Goal: Obtain resource: Download file/media

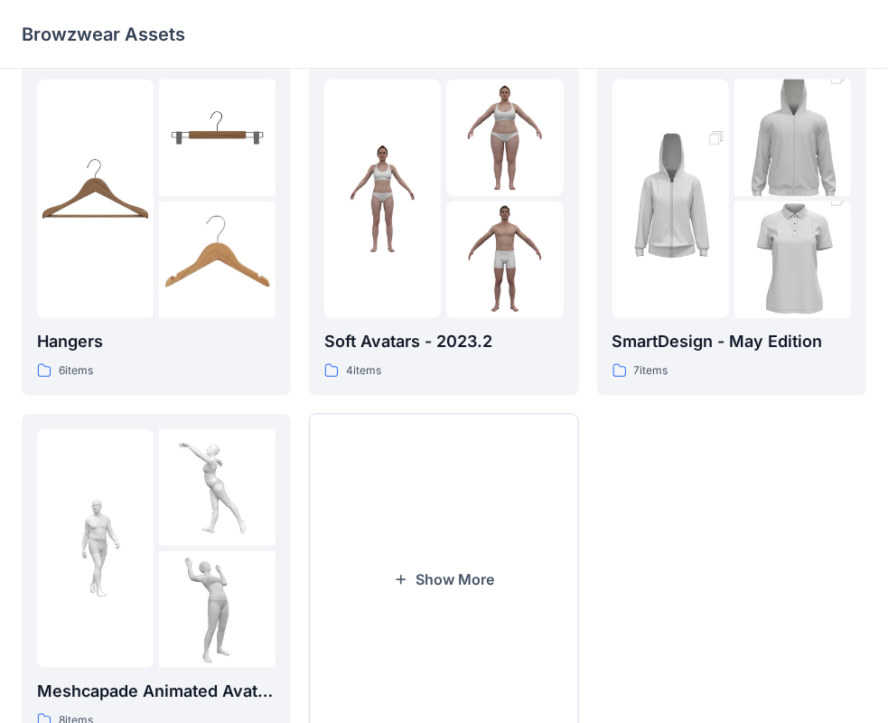
scroll to position [177, 0]
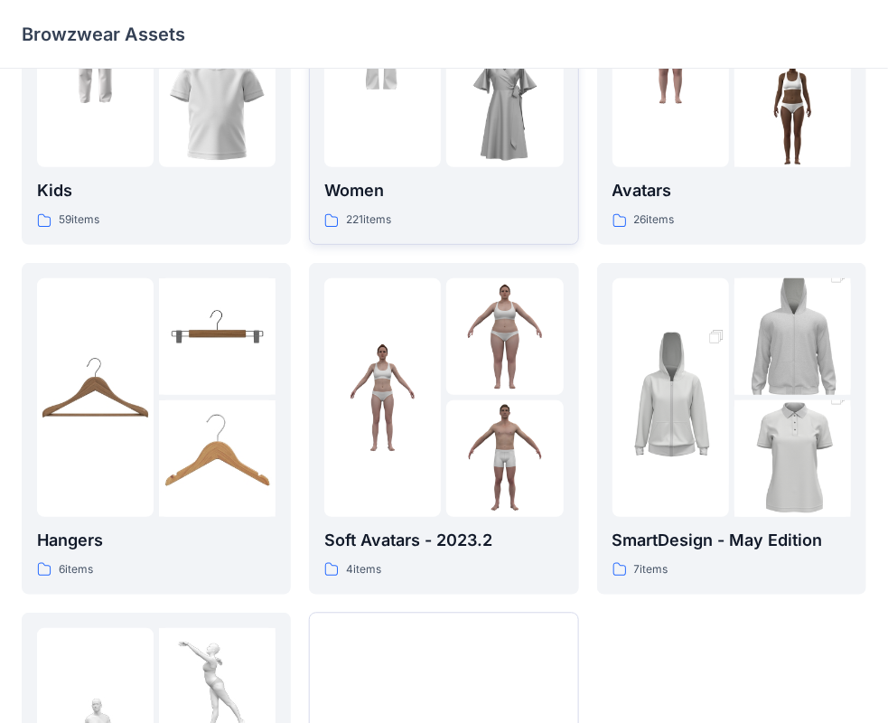
click at [436, 231] on link "Women 221 items" at bounding box center [443, 79] width 269 height 332
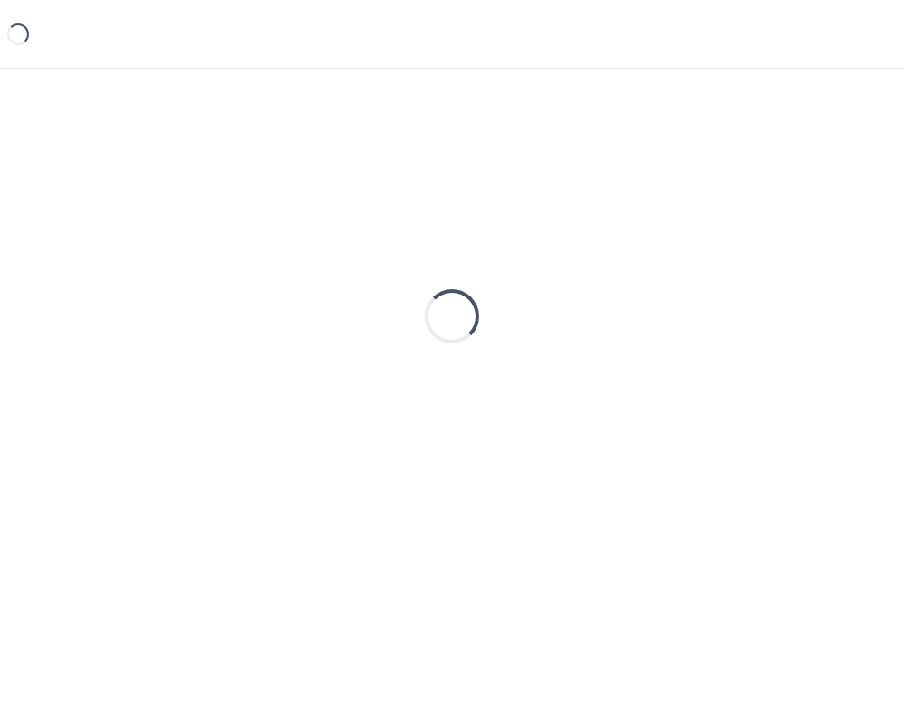
click at [436, 231] on div "Loading..." at bounding box center [452, 316] width 860 height 452
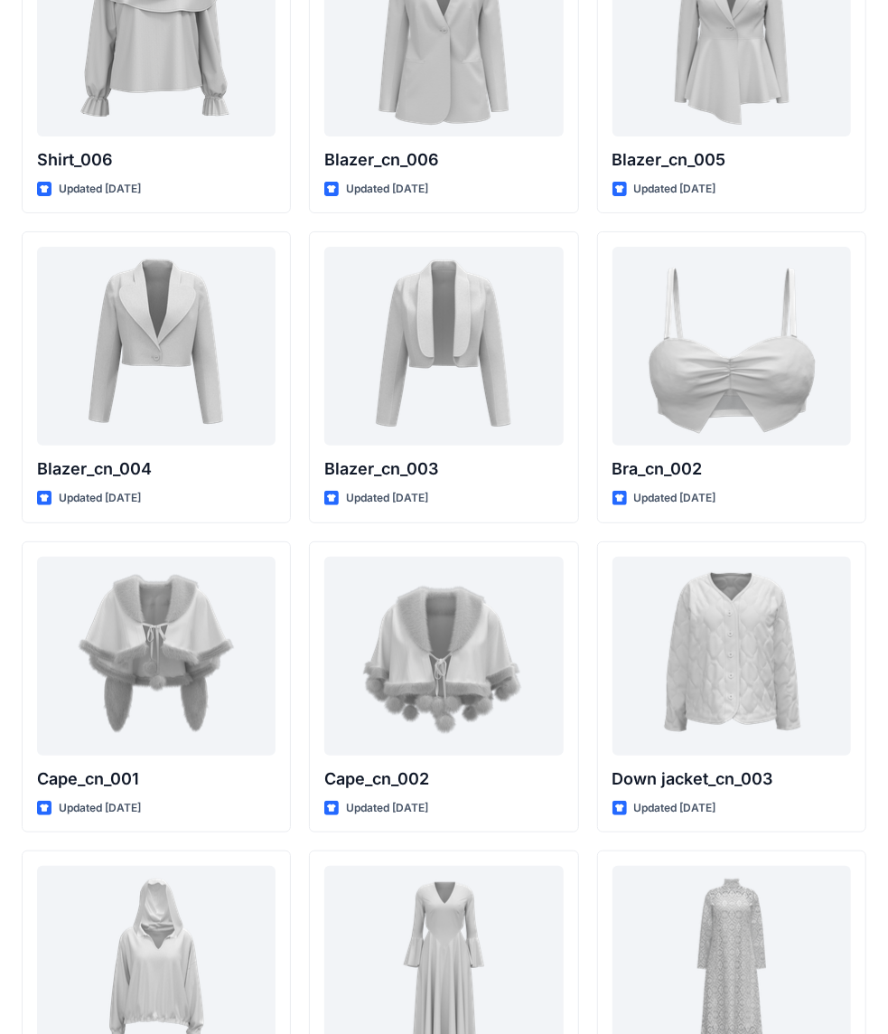
scroll to position [10718, 0]
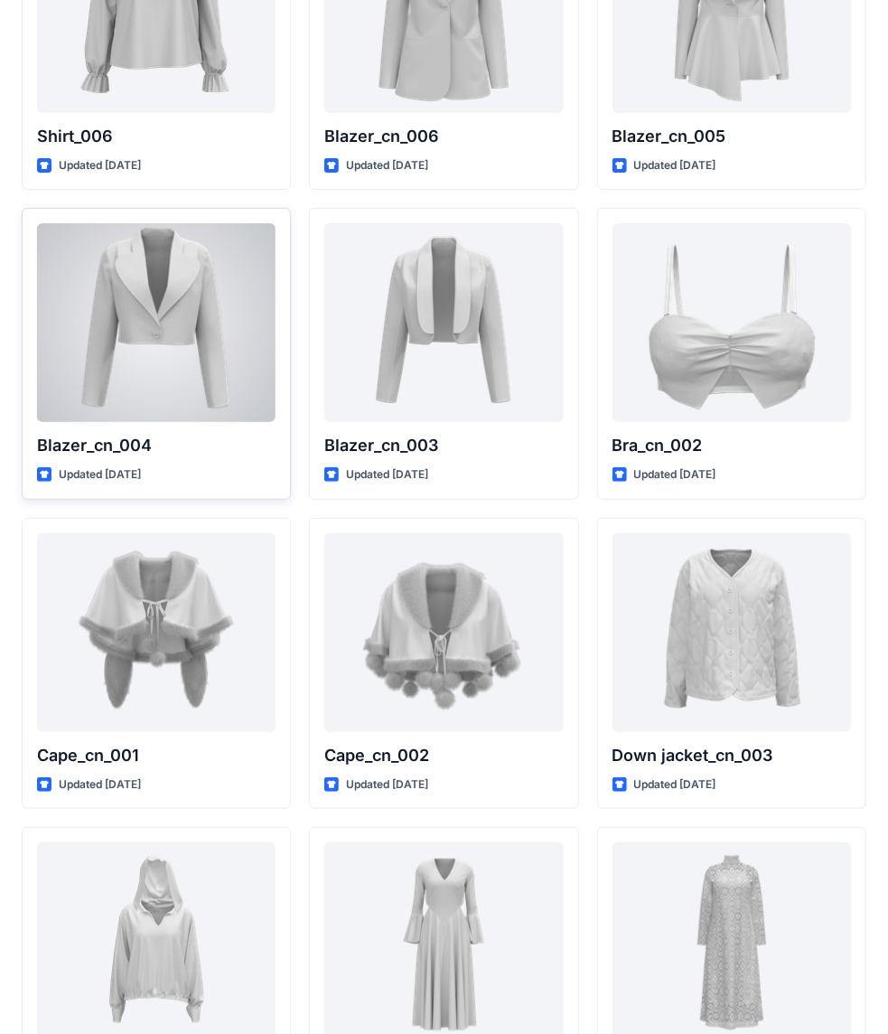
click at [242, 351] on div at bounding box center [156, 322] width 239 height 199
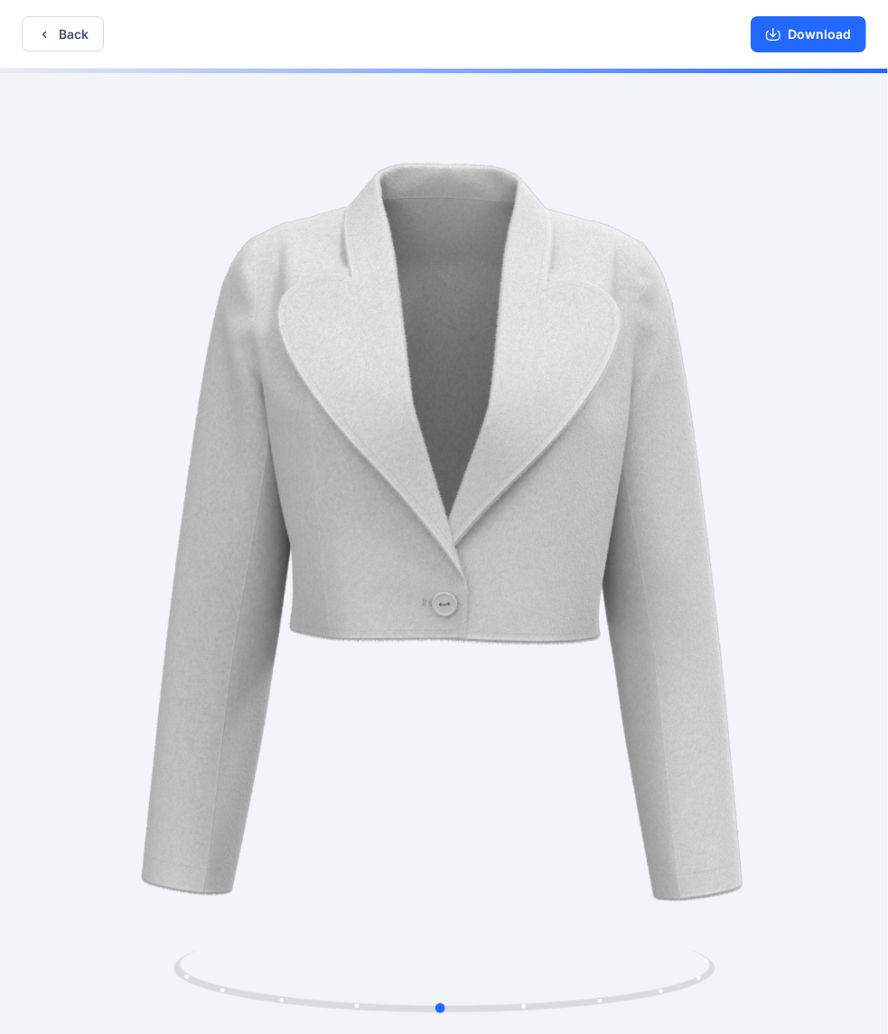
drag, startPoint x: 727, startPoint y: 402, endPoint x: 723, endPoint y: 365, distance: 37.2
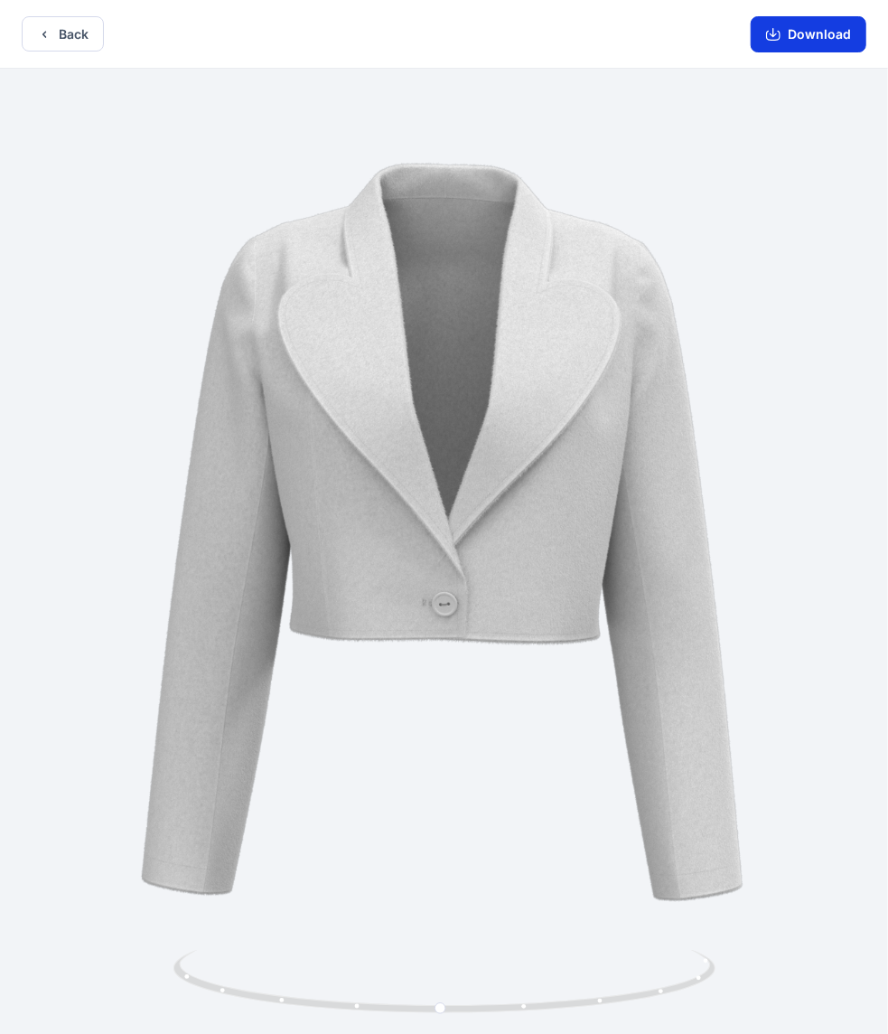
click at [797, 29] on button "Download" at bounding box center [809, 34] width 116 height 36
click at [61, 30] on button "Back" at bounding box center [63, 33] width 82 height 35
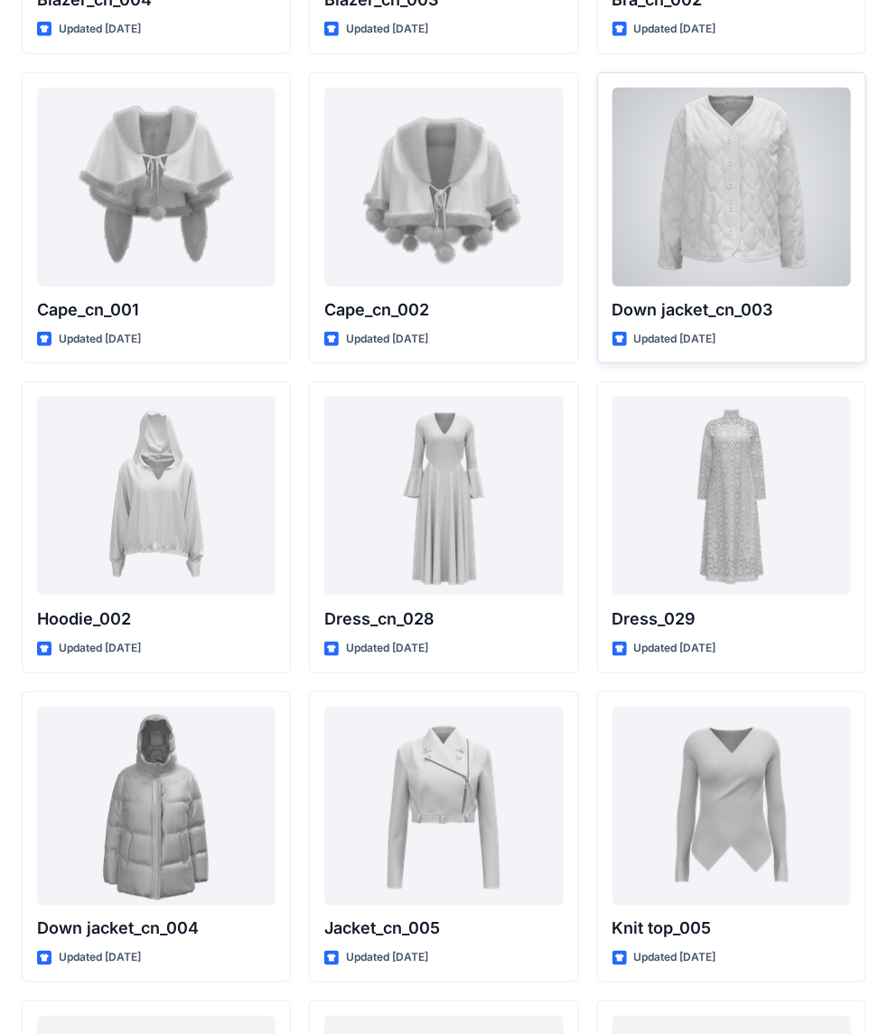
scroll to position [11213, 0]
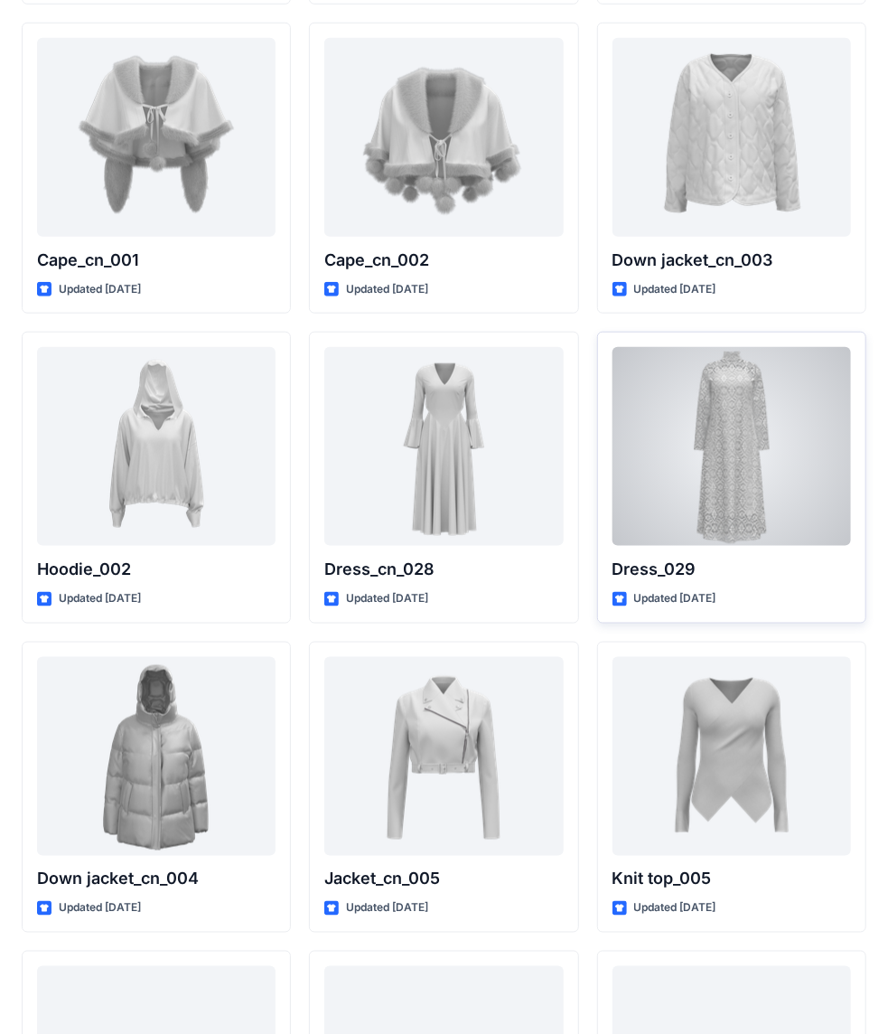
click at [706, 358] on div at bounding box center [732, 446] width 239 height 199
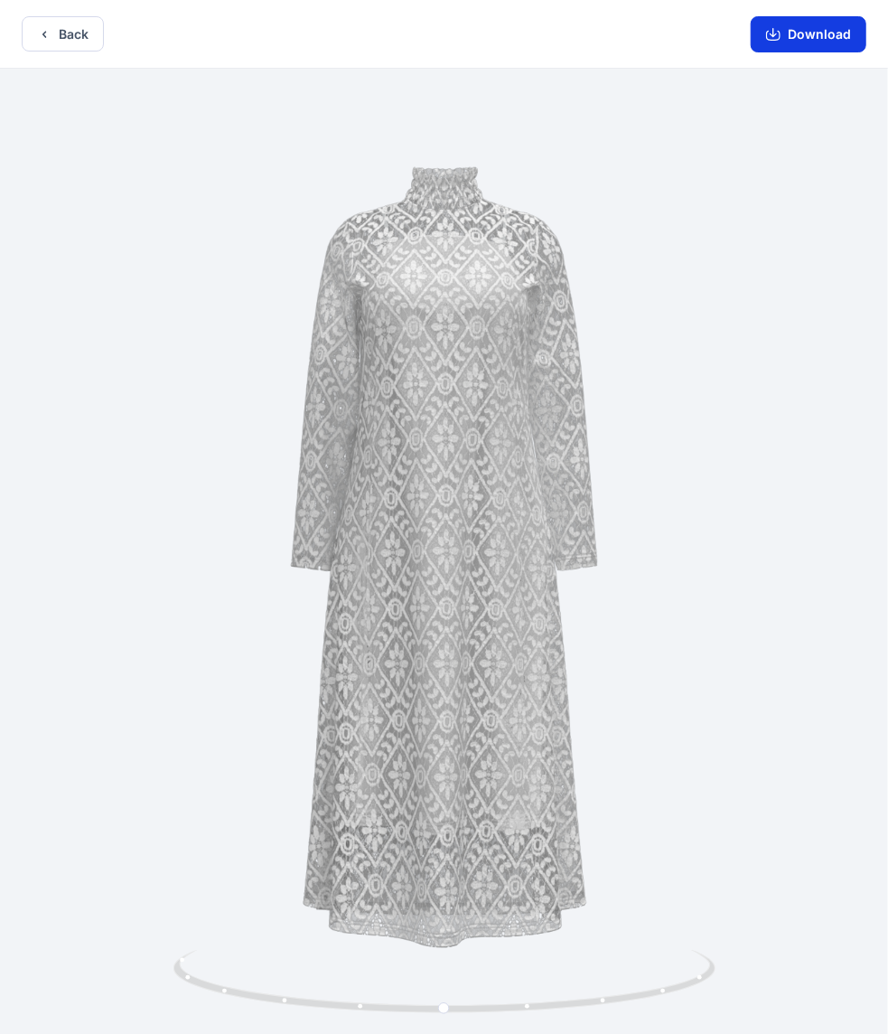
click at [830, 51] on button "Download" at bounding box center [809, 34] width 116 height 36
